Goal: Obtain resource: Download file/media

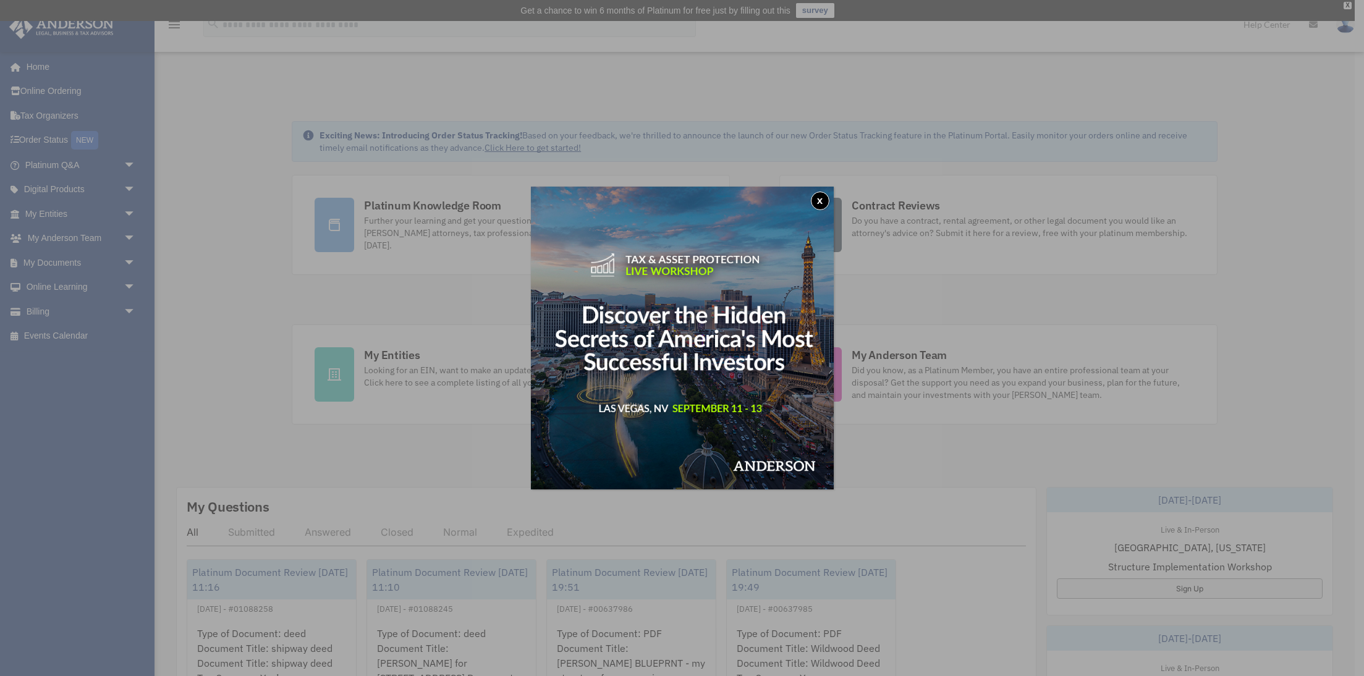
drag, startPoint x: 824, startPoint y: 201, endPoint x: 800, endPoint y: 196, distance: 24.5
click at [824, 201] on button "x" at bounding box center [820, 201] width 19 height 19
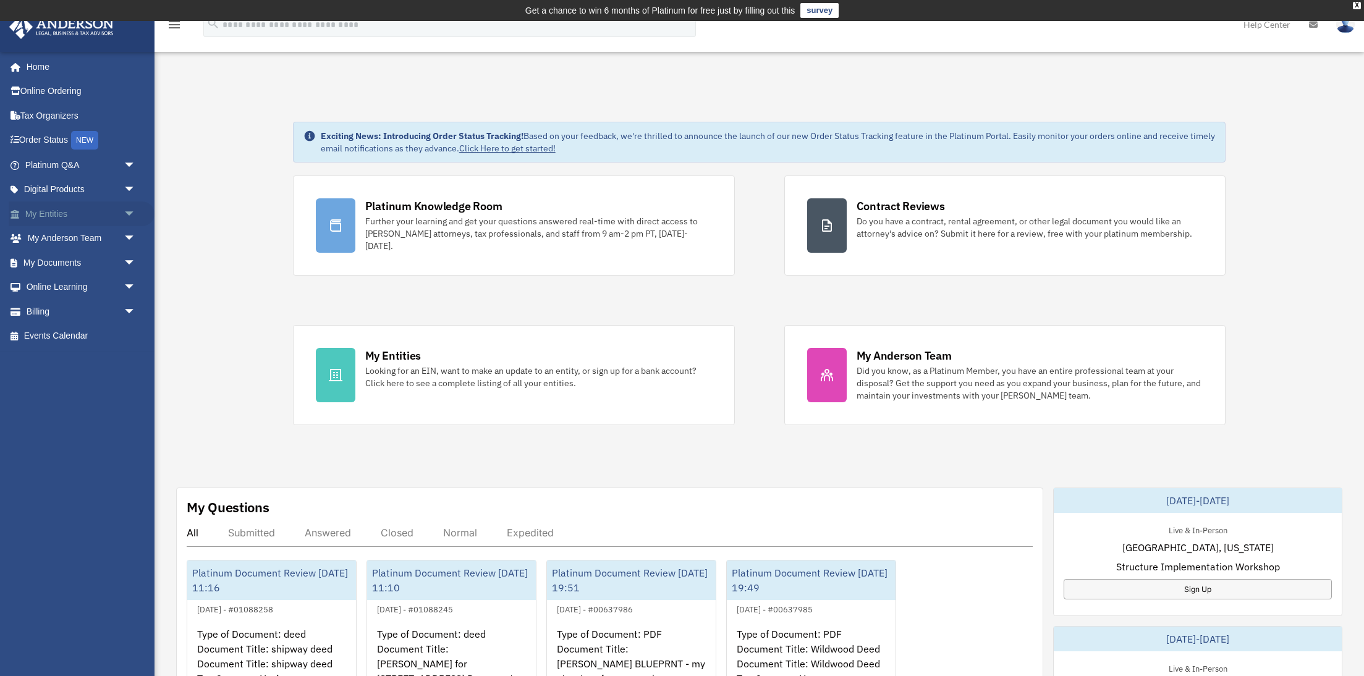
click at [58, 210] on link "My Entities arrow_drop_down" at bounding box center [82, 213] width 146 height 25
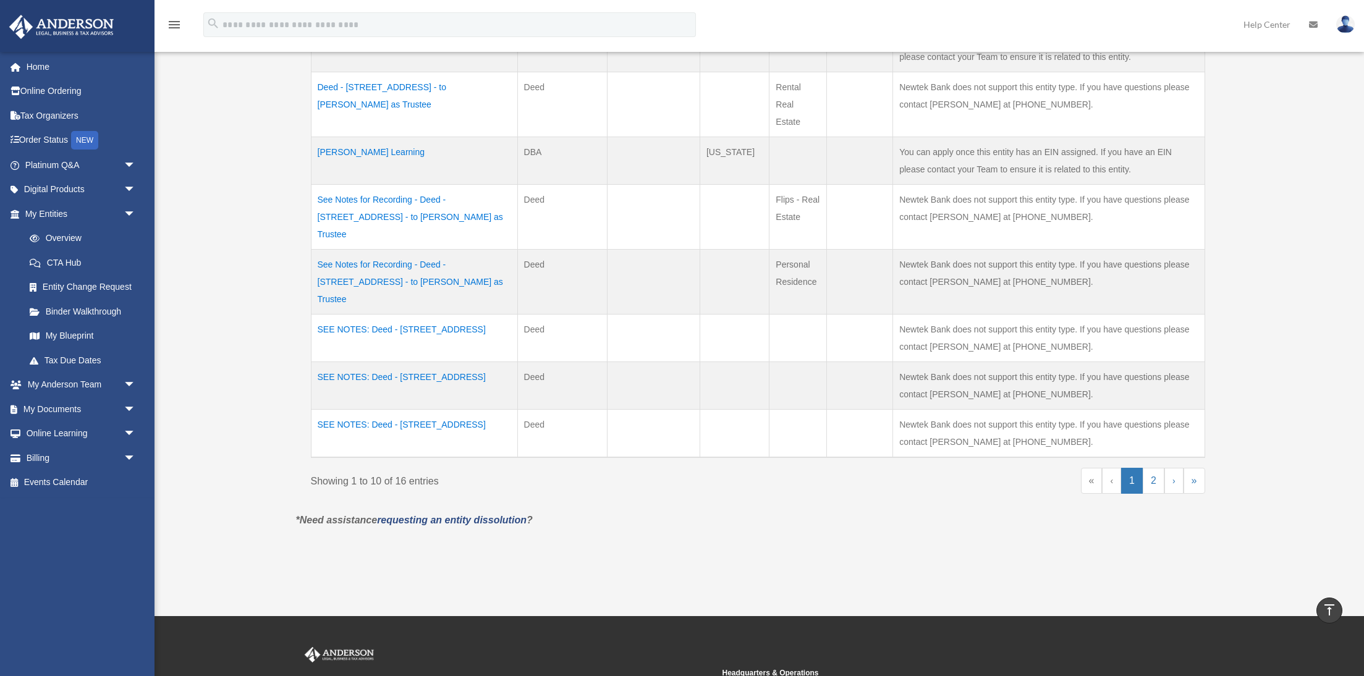
scroll to position [479, 0]
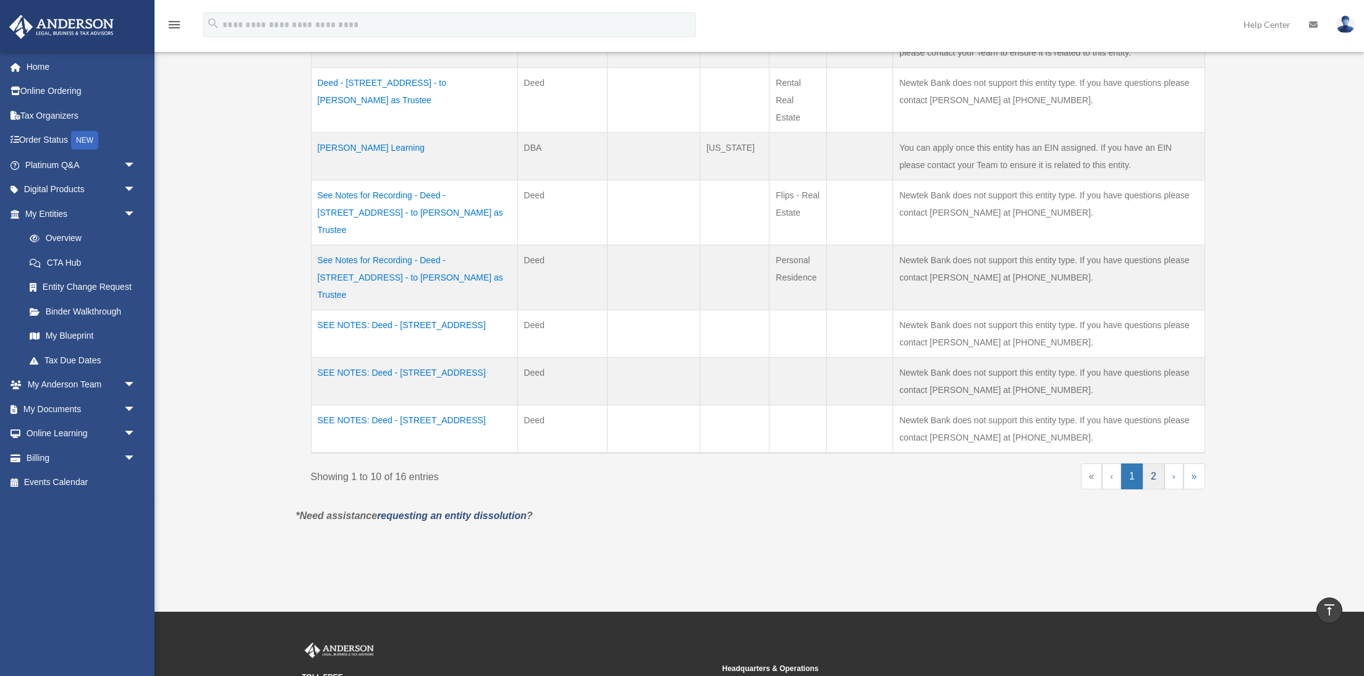
click at [1157, 463] on link "2" at bounding box center [1154, 476] width 22 height 26
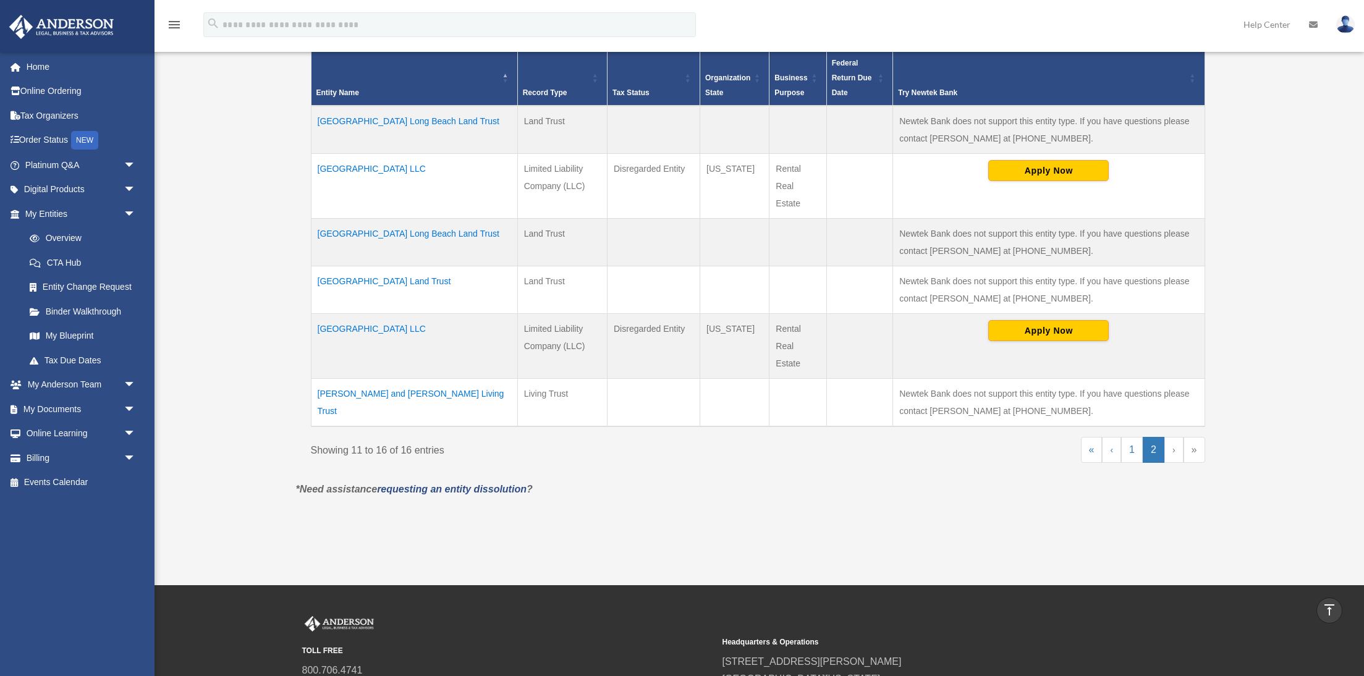
scroll to position [263, 0]
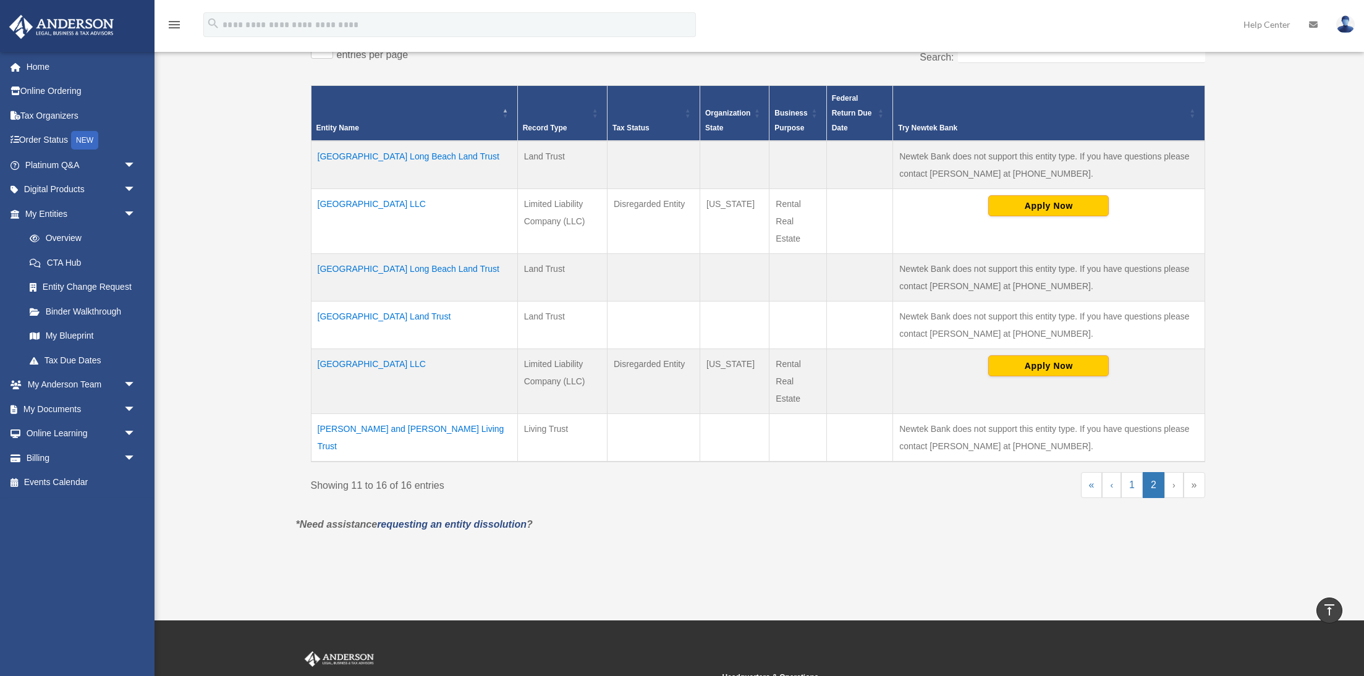
click at [432, 156] on td "[GEOGRAPHIC_DATA] Long Beach Land Trust" at bounding box center [414, 165] width 206 height 48
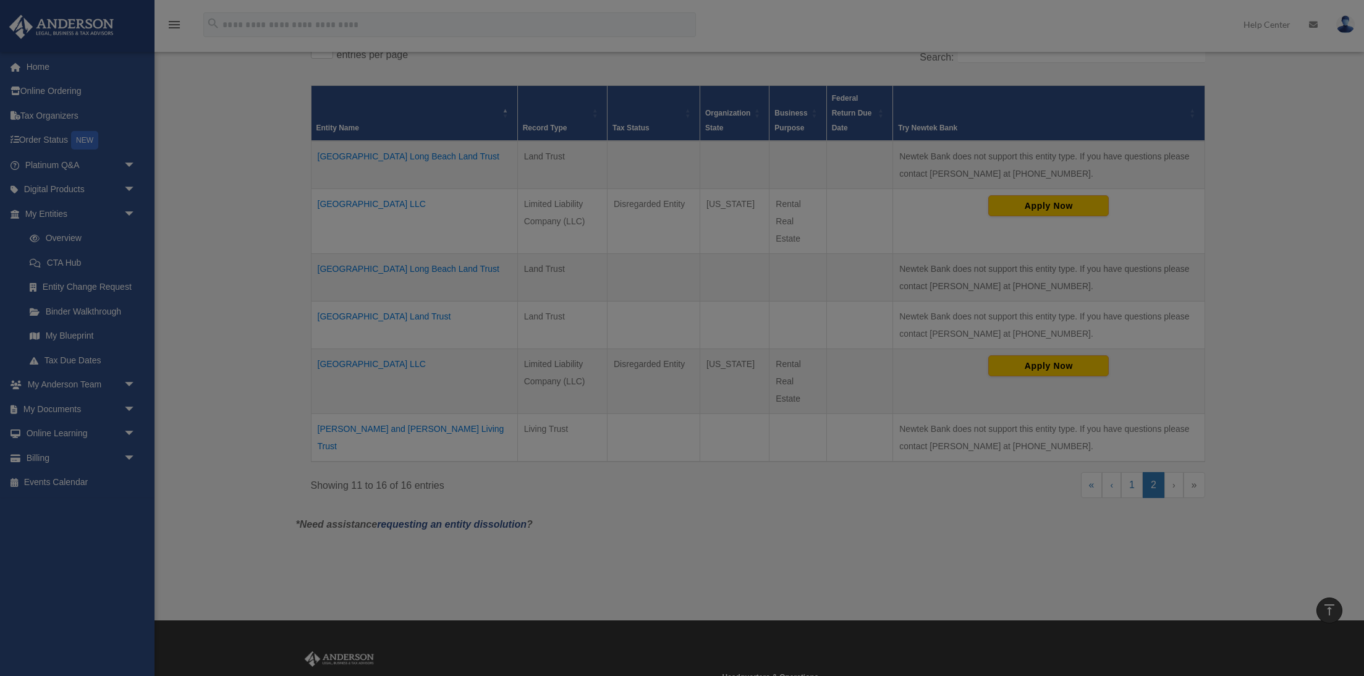
click at [432, 156] on div at bounding box center [682, 338] width 1364 height 676
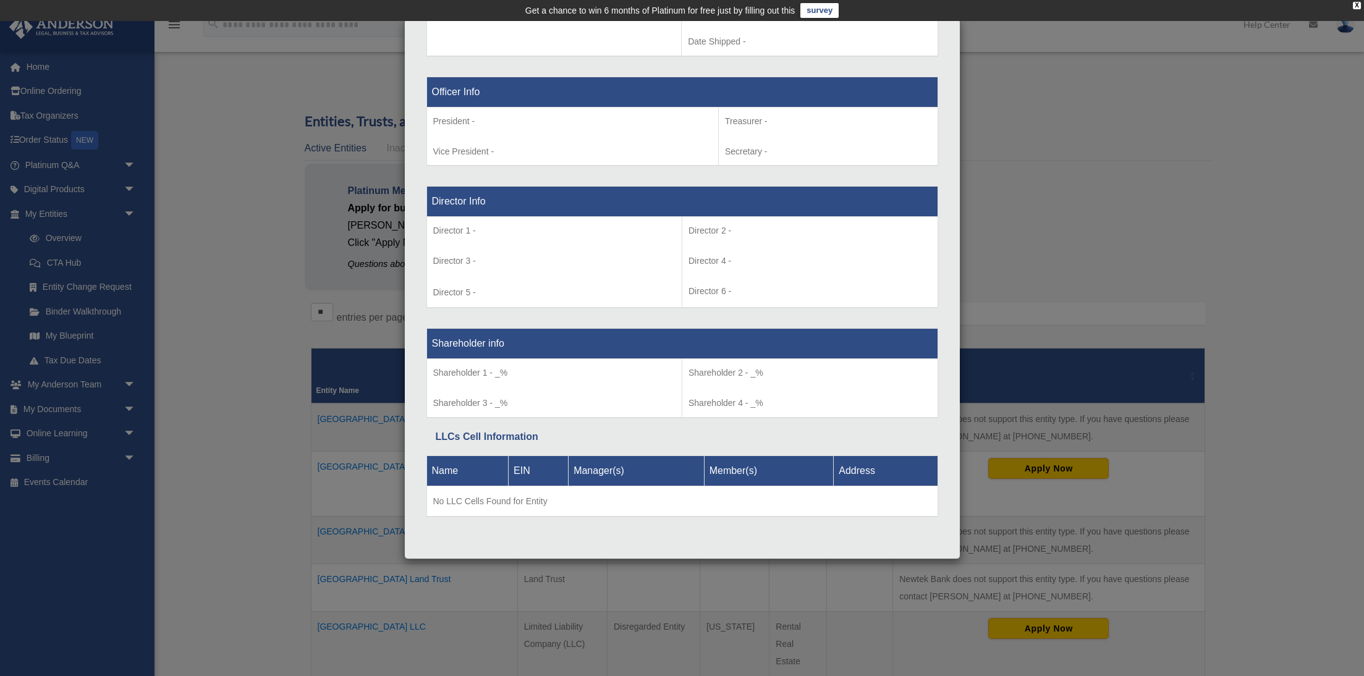
scroll to position [748, 0]
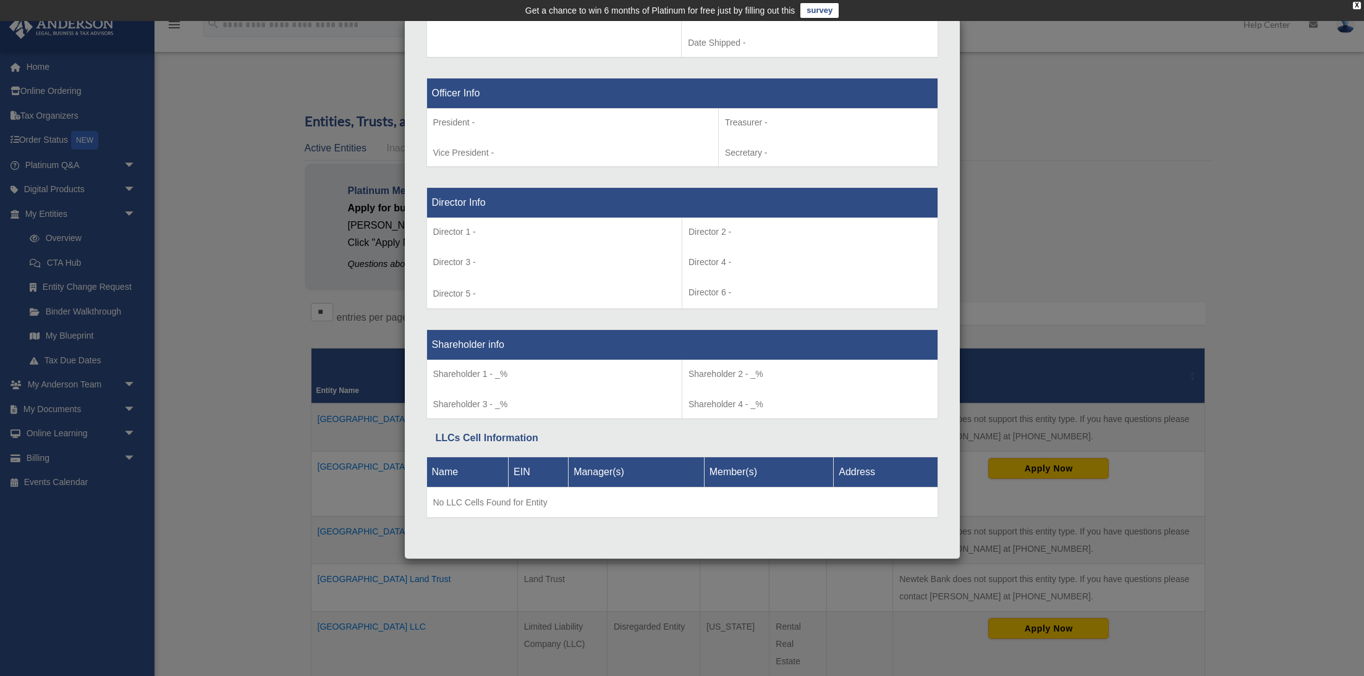
click at [244, 161] on div "Details × Articles Sent Organizational Date" at bounding box center [682, 338] width 1364 height 676
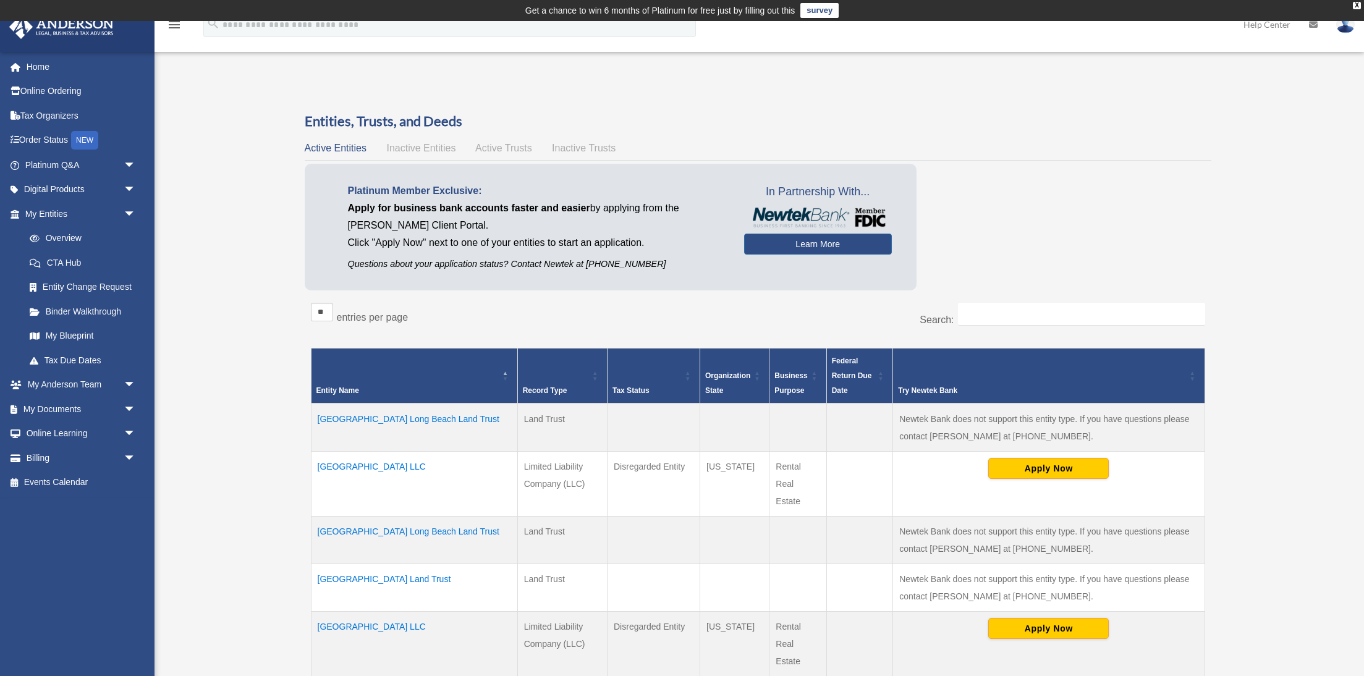
click at [496, 150] on span "Active Trusts" at bounding box center [503, 148] width 57 height 11
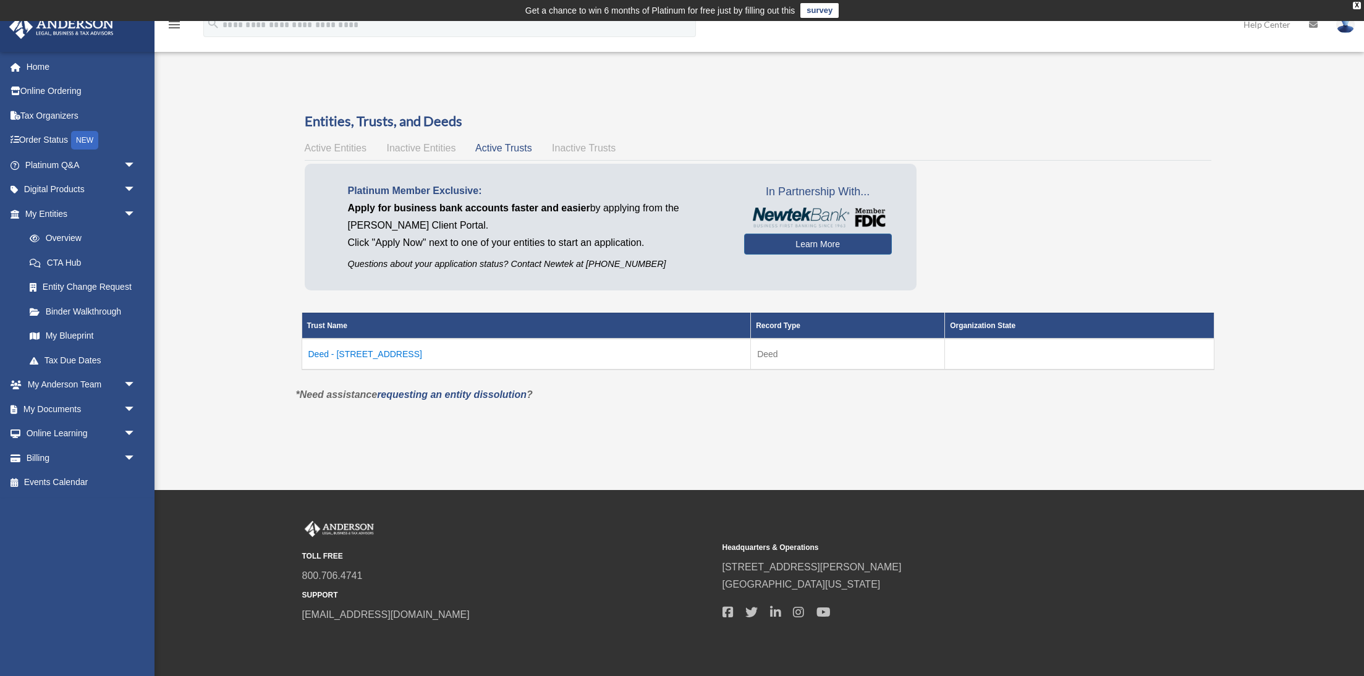
click at [496, 150] on span "Active Trusts" at bounding box center [503, 148] width 57 height 11
click at [570, 148] on span "Inactive Trusts" at bounding box center [584, 148] width 64 height 11
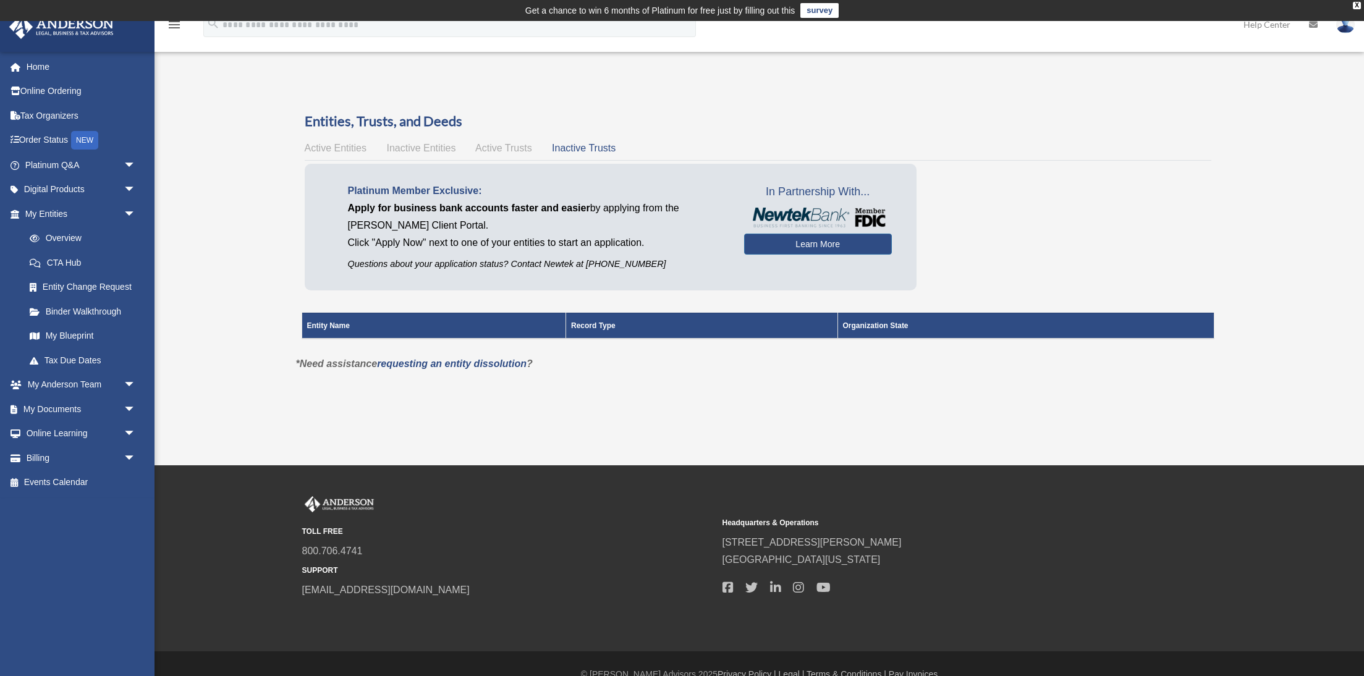
click at [436, 146] on span "Inactive Entities" at bounding box center [420, 148] width 69 height 11
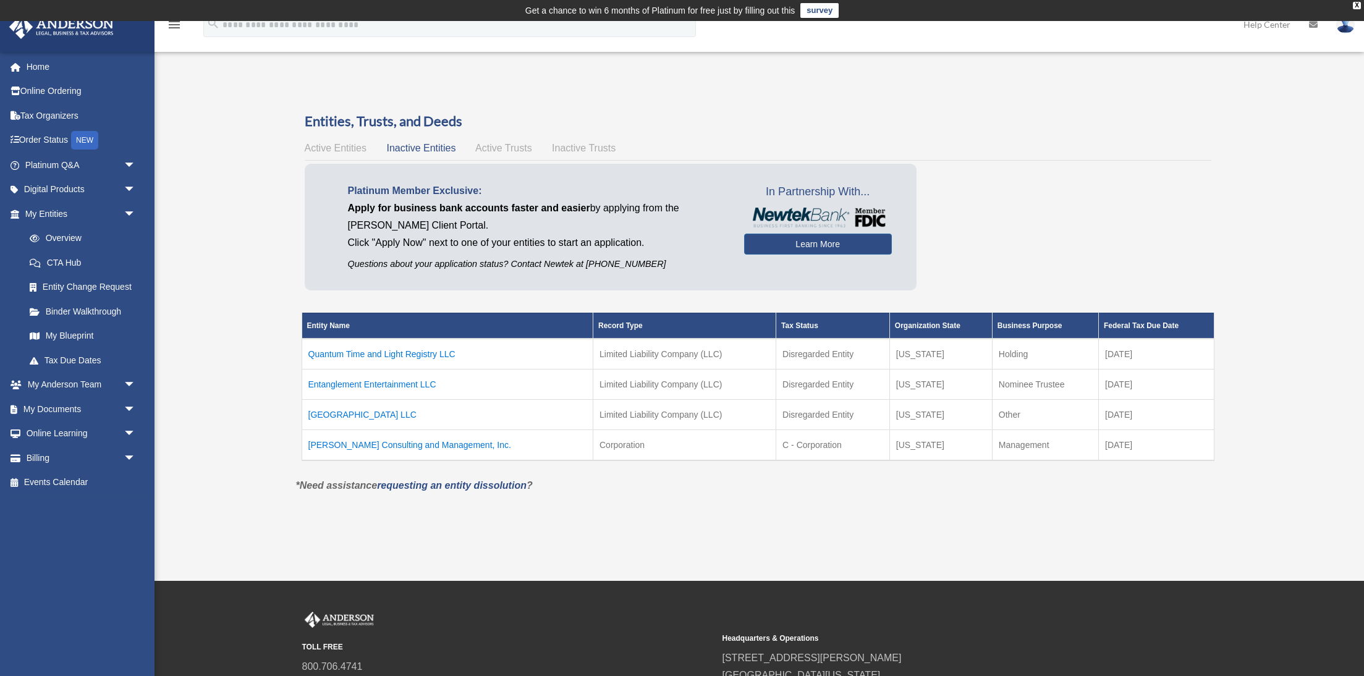
click at [496, 148] on span "Active Trusts" at bounding box center [503, 148] width 57 height 11
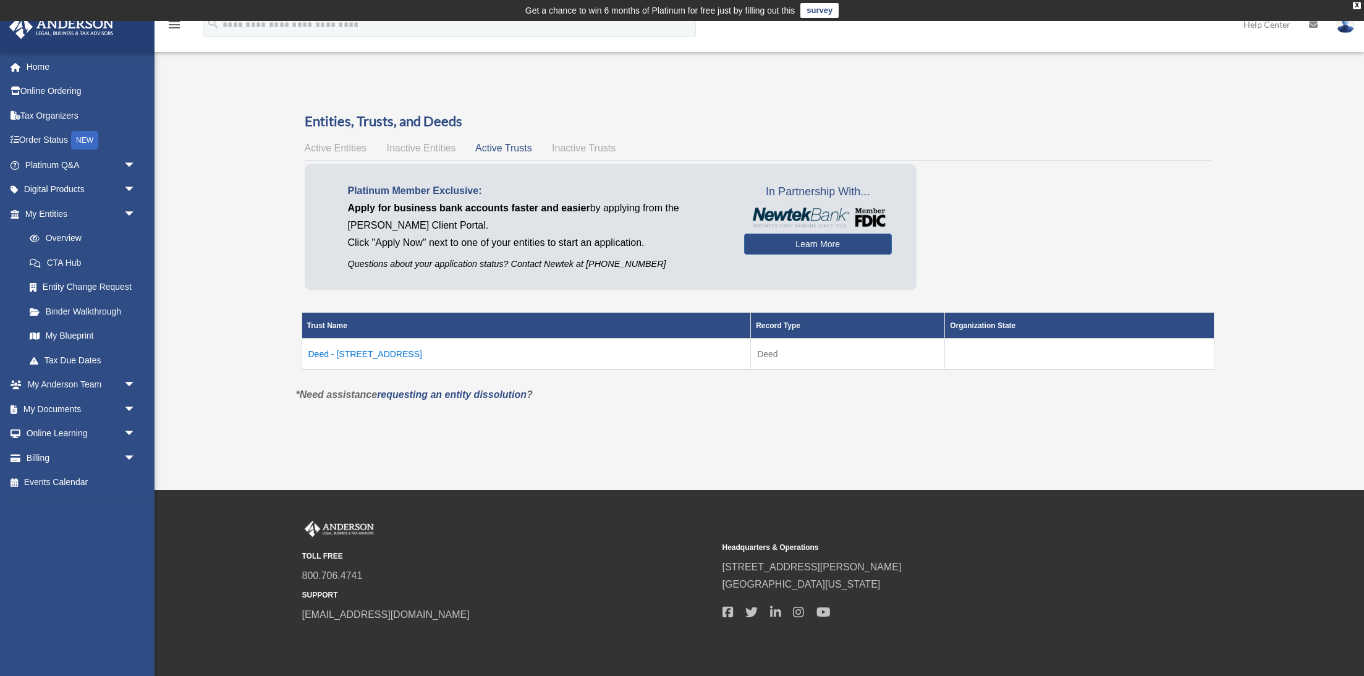
click at [347, 150] on span "Active Entities" at bounding box center [336, 148] width 62 height 11
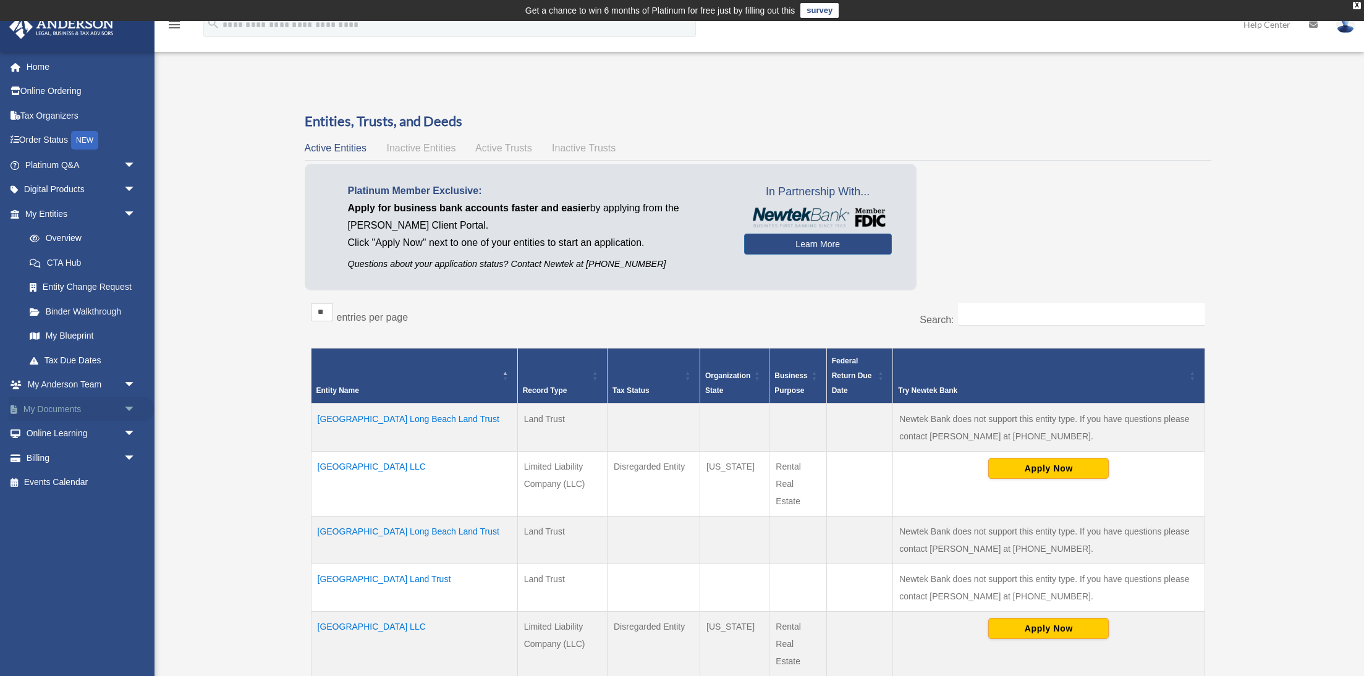
click at [61, 401] on link "My Documents arrow_drop_down" at bounding box center [82, 409] width 146 height 25
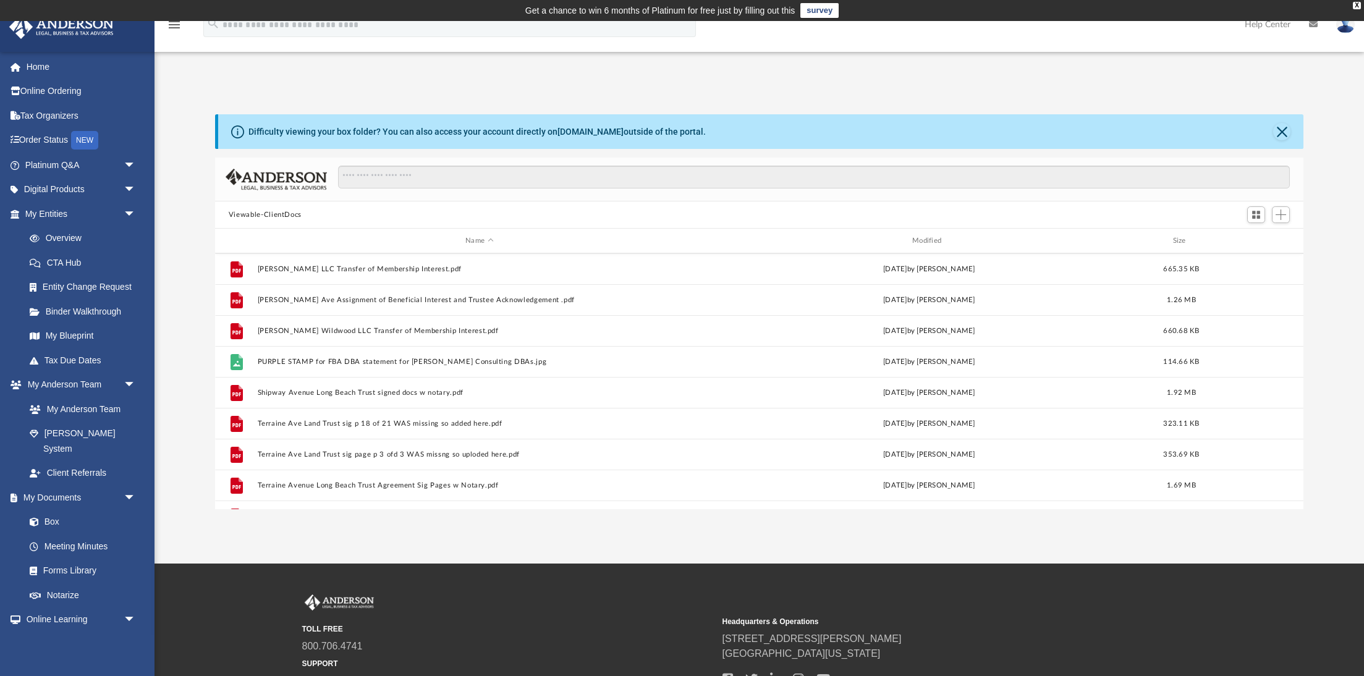
scroll to position [588, 0]
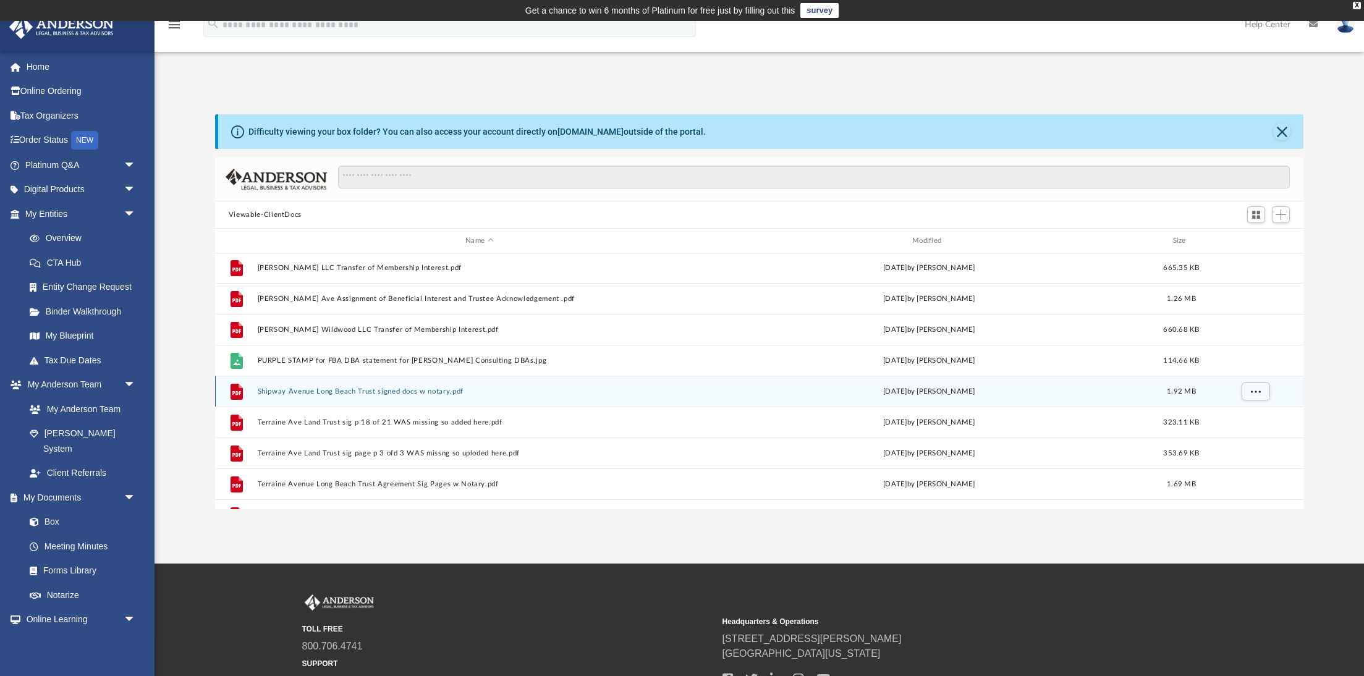
click at [361, 393] on button "Shipway Avenue Long Beach Trust signed docs w notary.pdf" at bounding box center [479, 391] width 444 height 8
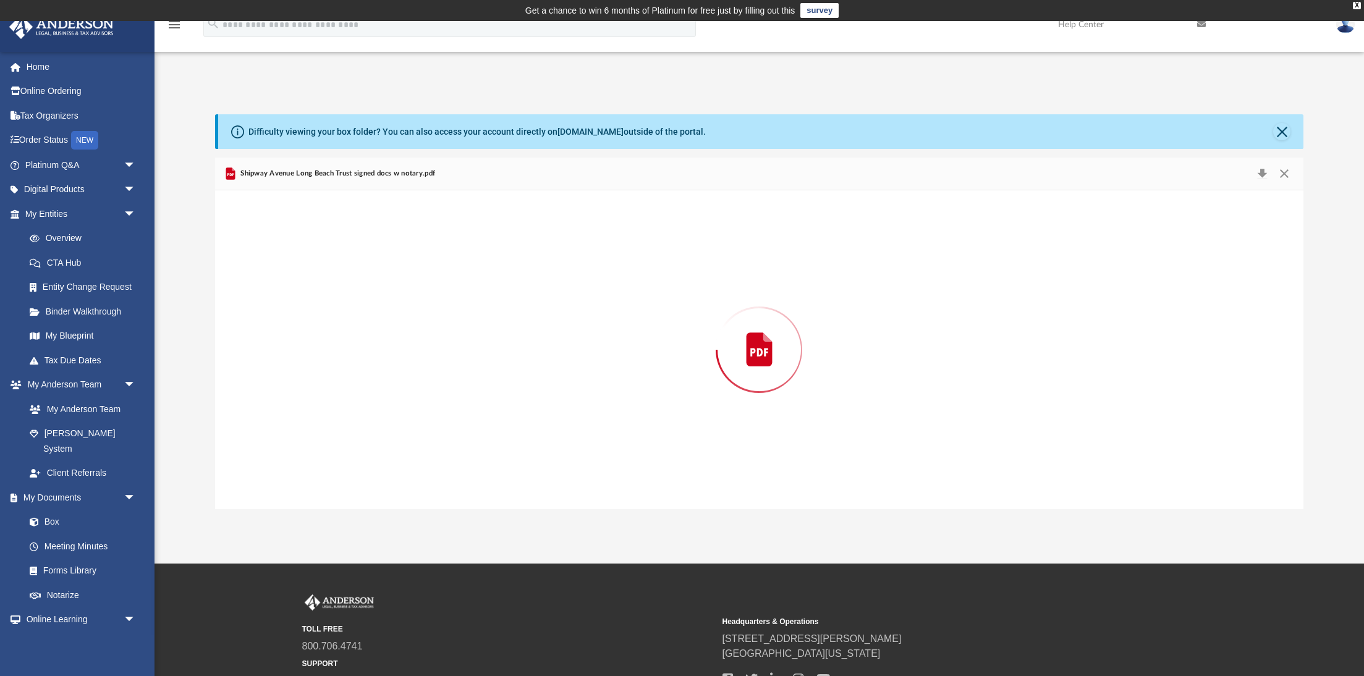
click at [361, 393] on div "Preview" at bounding box center [759, 349] width 1088 height 319
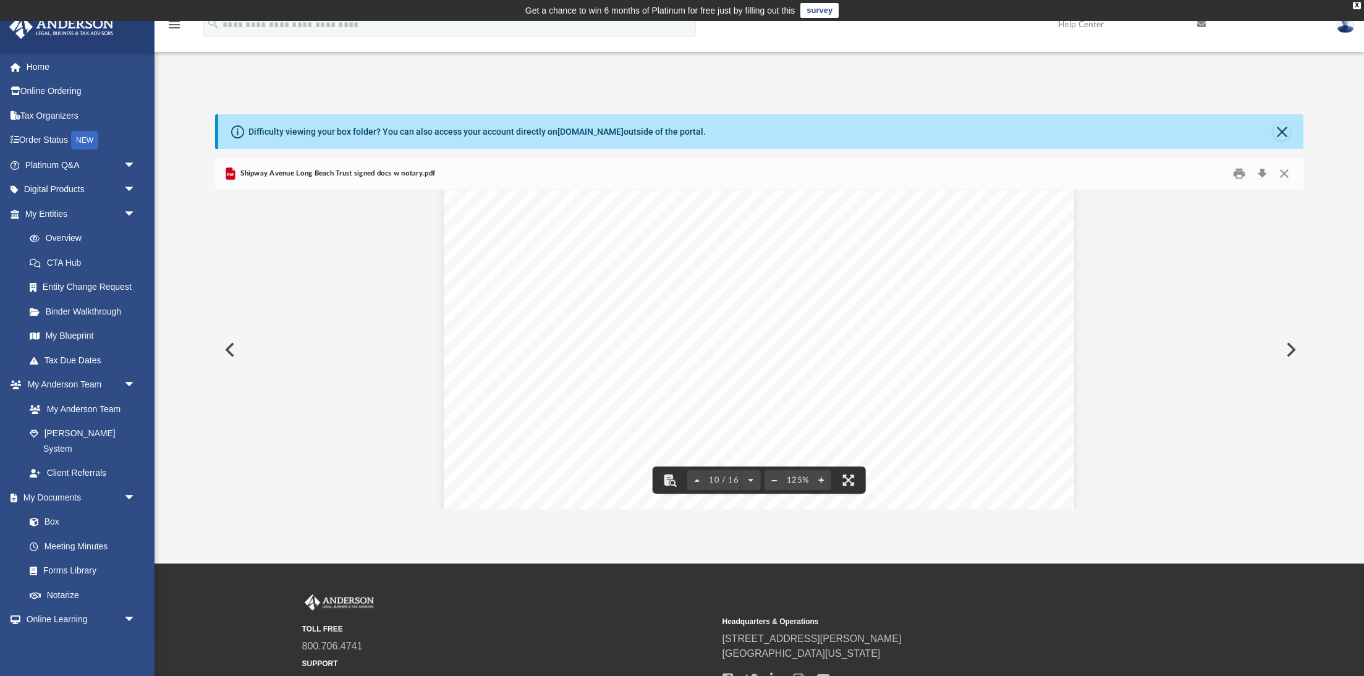
scroll to position [7672, 0]
click at [1239, 170] on button "Print" at bounding box center [1239, 173] width 25 height 19
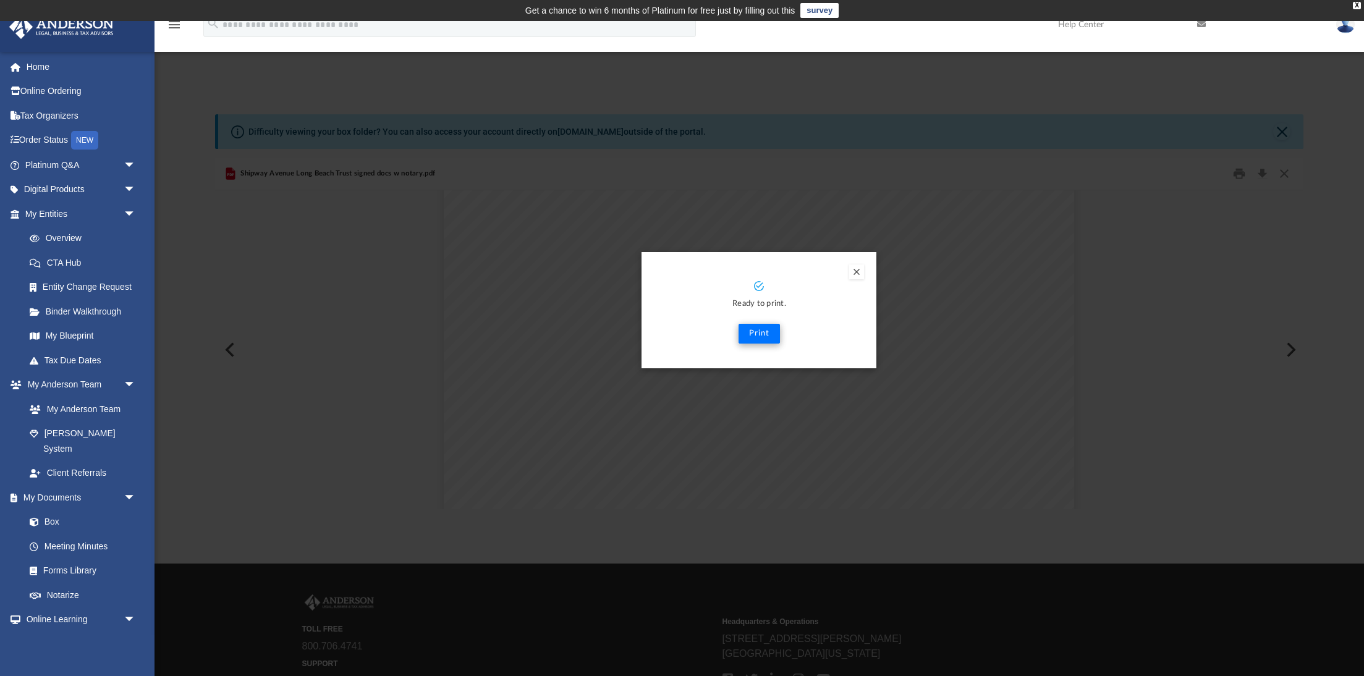
click at [750, 337] on button "Print" at bounding box center [758, 334] width 41 height 20
